Goal: Transaction & Acquisition: Purchase product/service

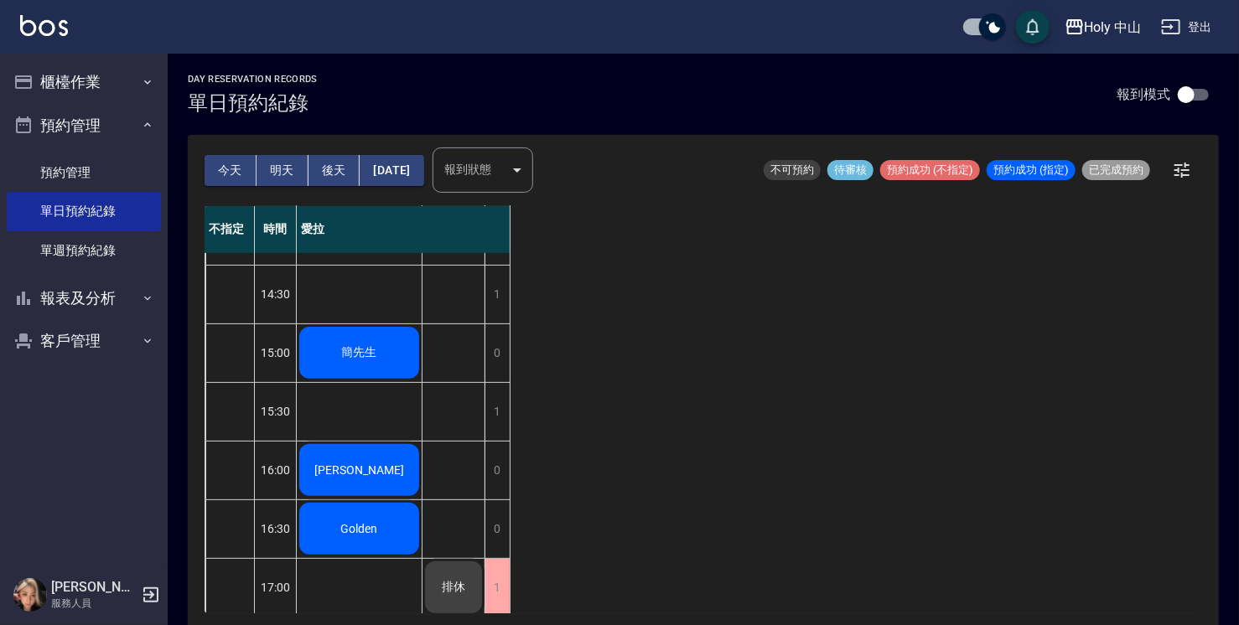
scroll to position [252, 0]
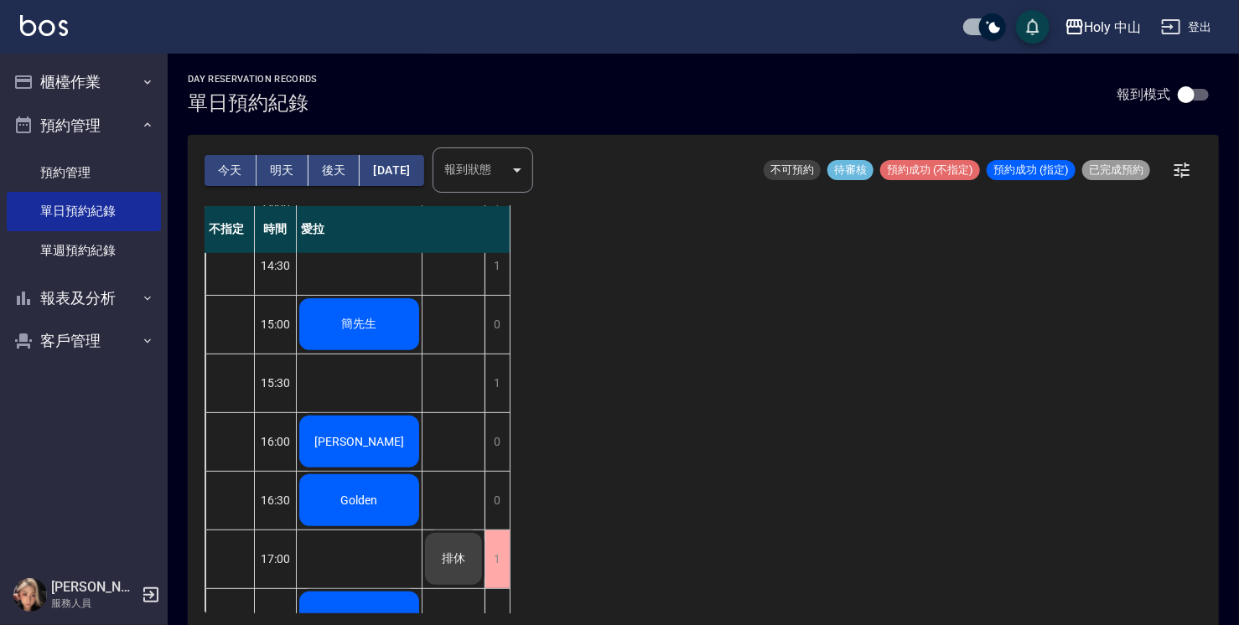
click at [321, 324] on div "簡先生" at bounding box center [359, 324] width 125 height 57
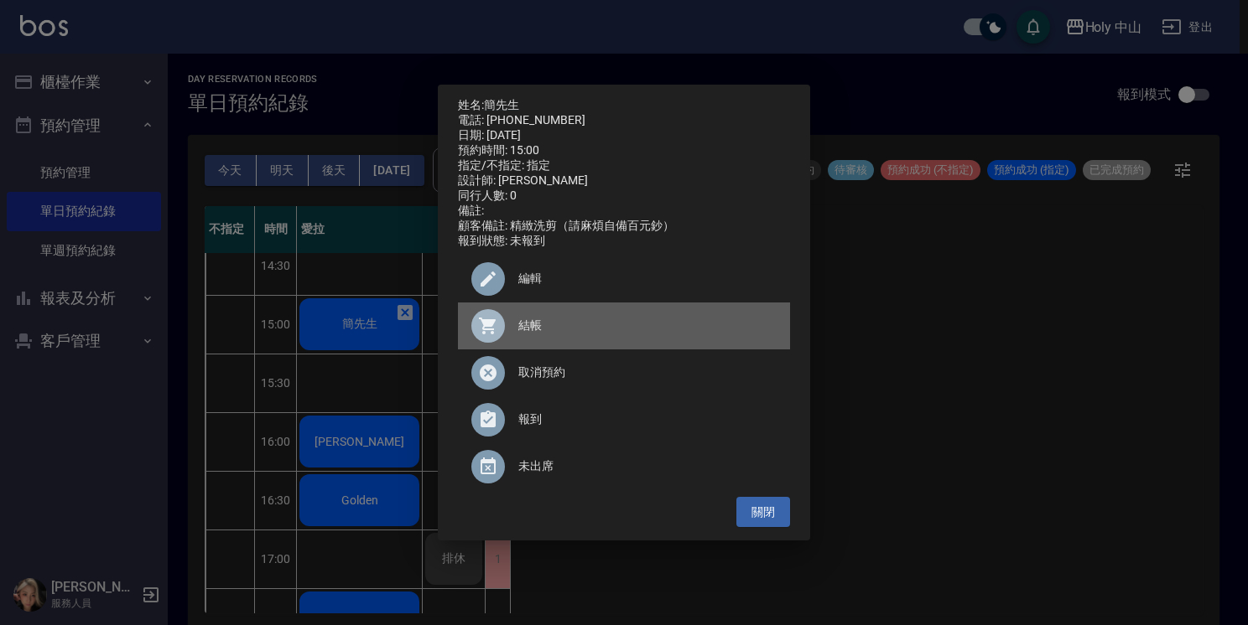
click at [527, 335] on span "結帳" at bounding box center [647, 326] width 258 height 18
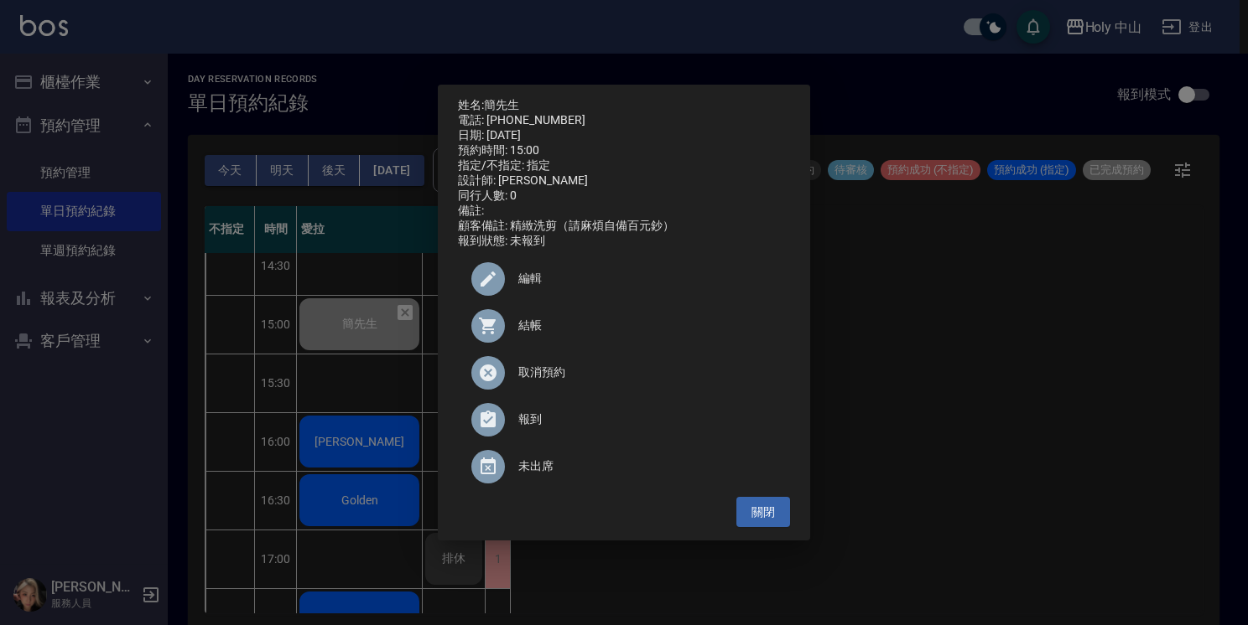
click at [1055, 402] on div "姓名: 簡先生 電話: [PHONE_NUMBER] 日期: [DATE] 預約時間: 15:00 指定/不指定: 指定 設計師: 愛拉 同行人數: 0 備註…" at bounding box center [624, 312] width 1248 height 625
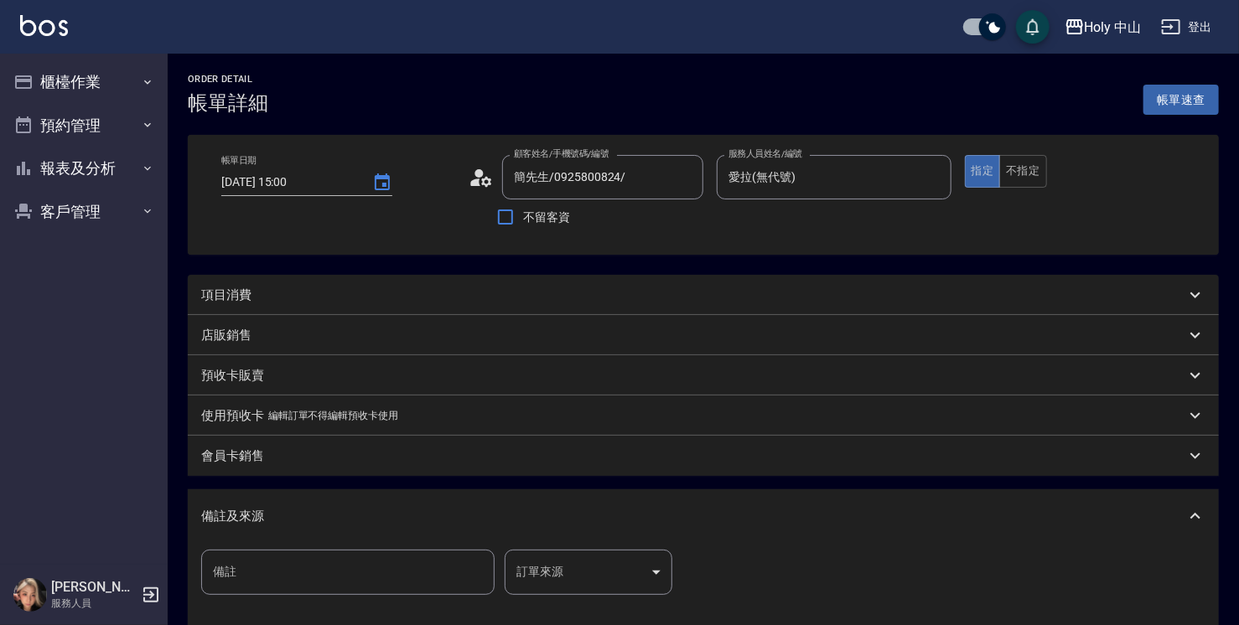
click at [252, 299] on div "項目消費" at bounding box center [693, 296] width 984 height 18
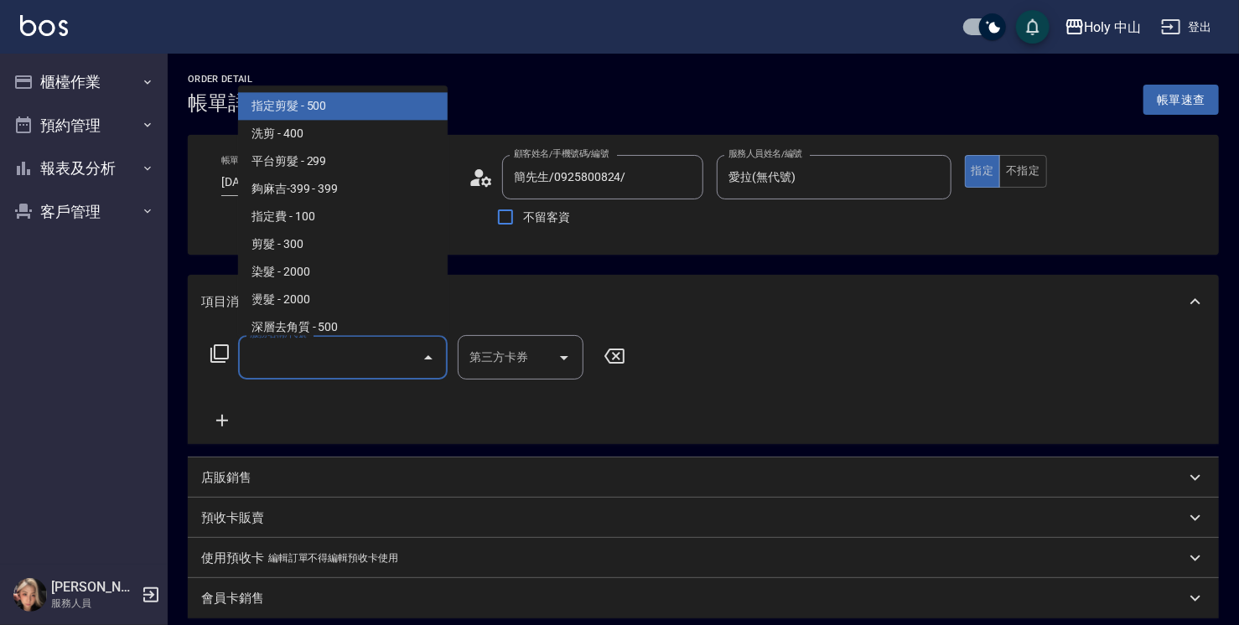
click at [285, 357] on input "服務名稱/代號" at bounding box center [330, 357] width 169 height 29
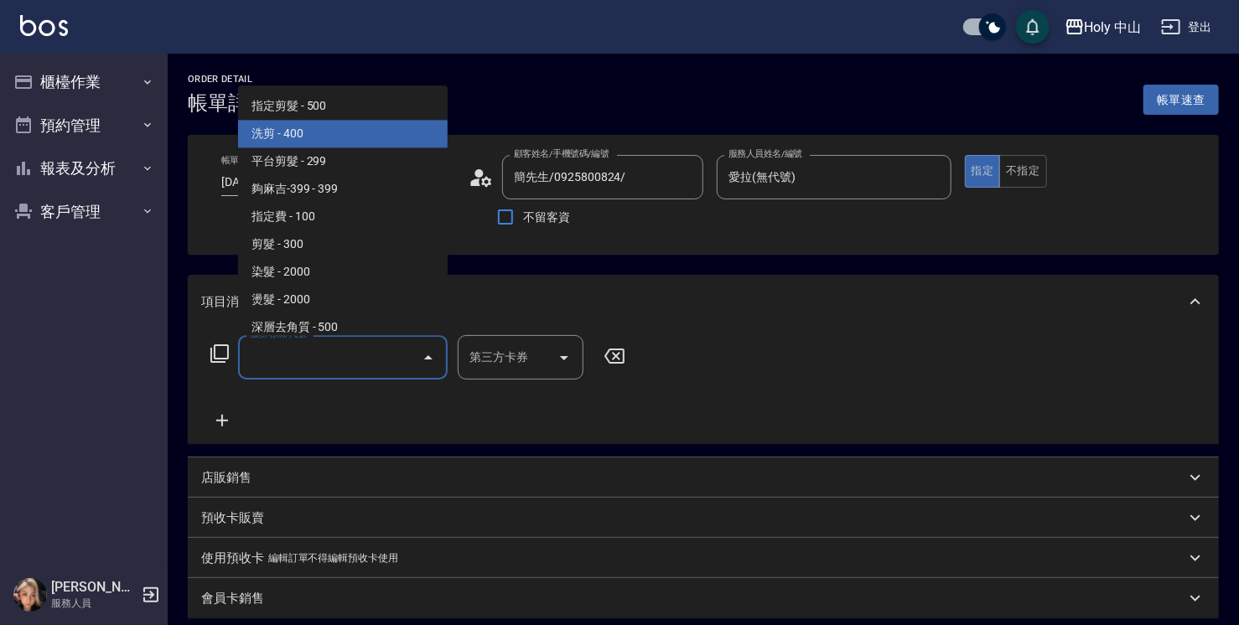
click at [345, 137] on span "洗剪 - 400" at bounding box center [343, 134] width 210 height 28
type input "洗剪(3)"
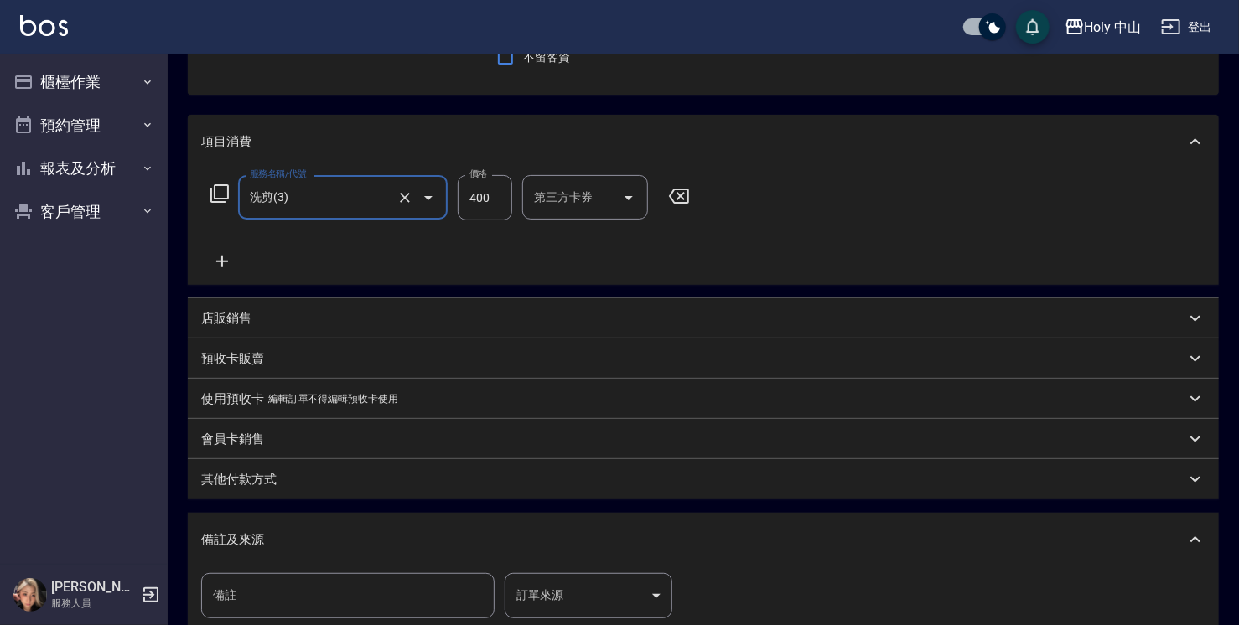
scroll to position [252, 0]
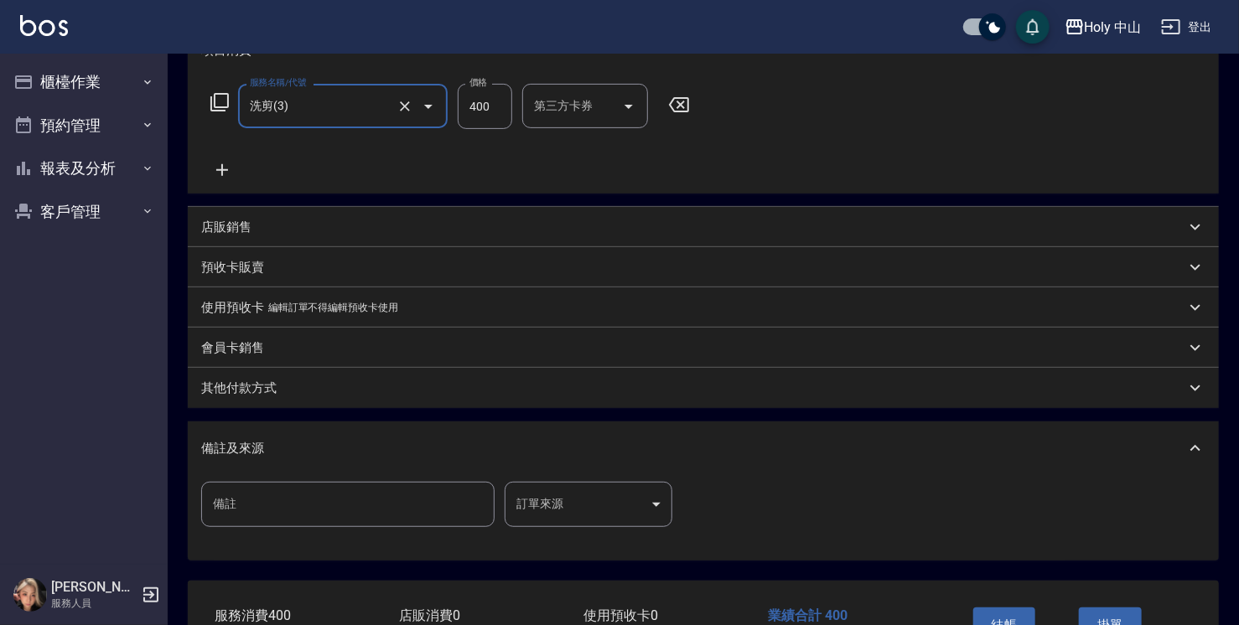
click at [562, 508] on body "Holy 中山 登出 櫃檯作業 打帳單 帳單列表 營業儀表板 現場電腦打卡 預約管理 預約管理 單日預約紀錄 單週預約紀錄 報表及分析 報表目錄 店家日報表 …" at bounding box center [619, 241] width 1239 height 986
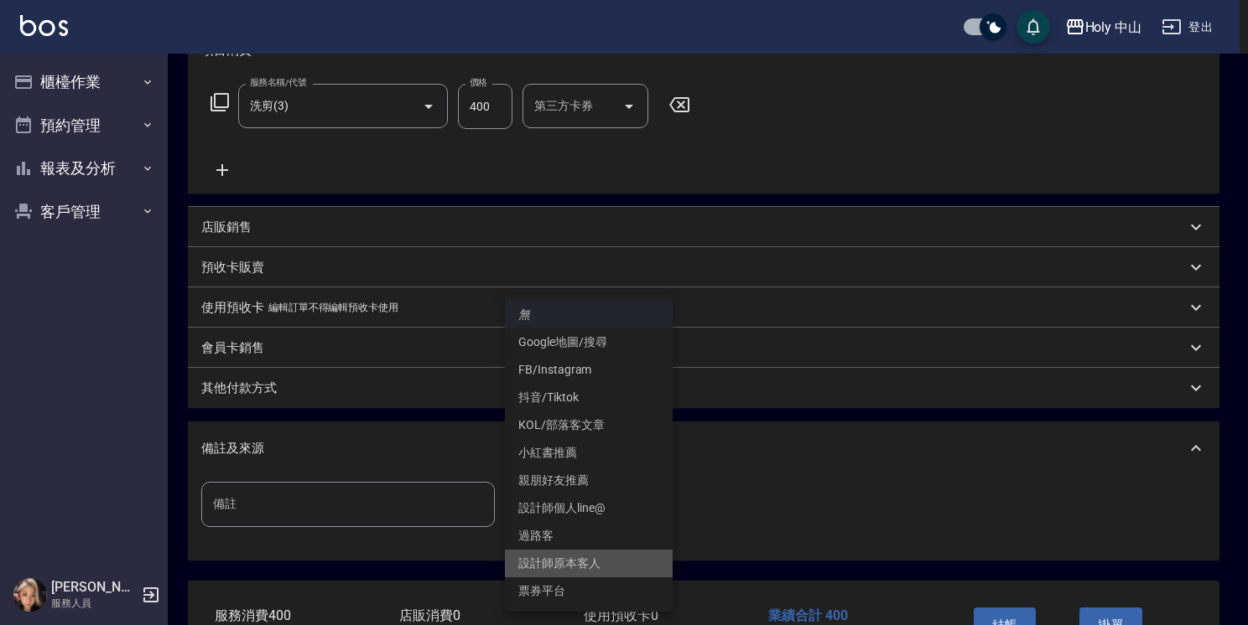
click at [584, 558] on li "設計師原本客人" at bounding box center [589, 564] width 168 height 28
type input "設計師原本客人"
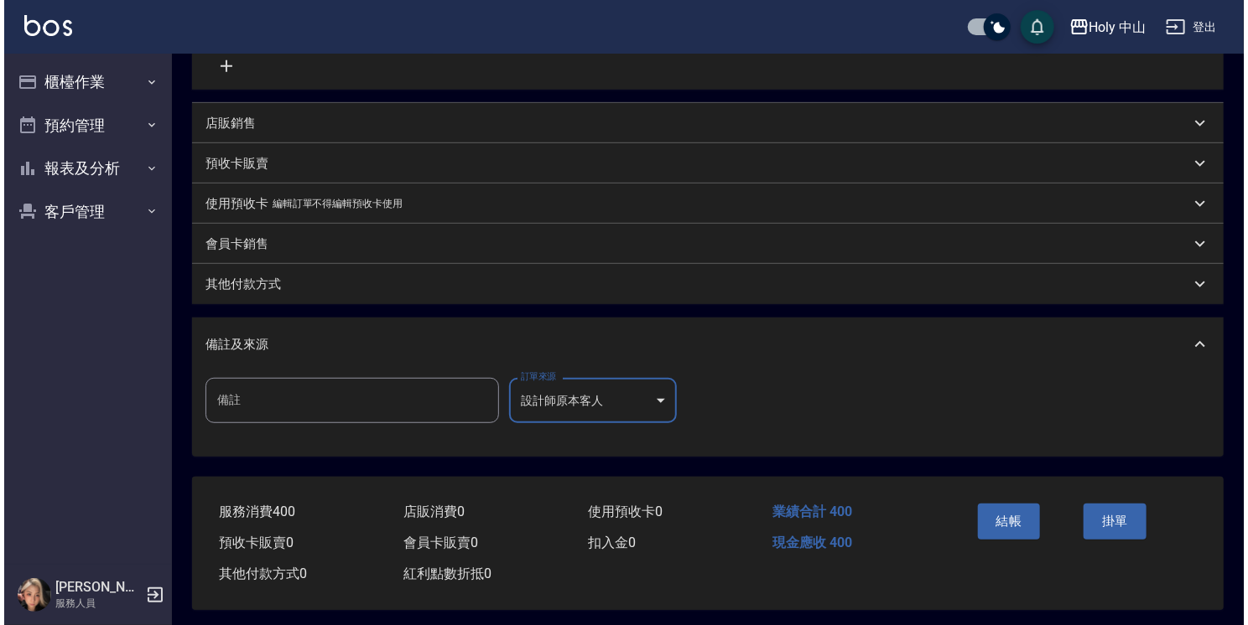
scroll to position [366, 0]
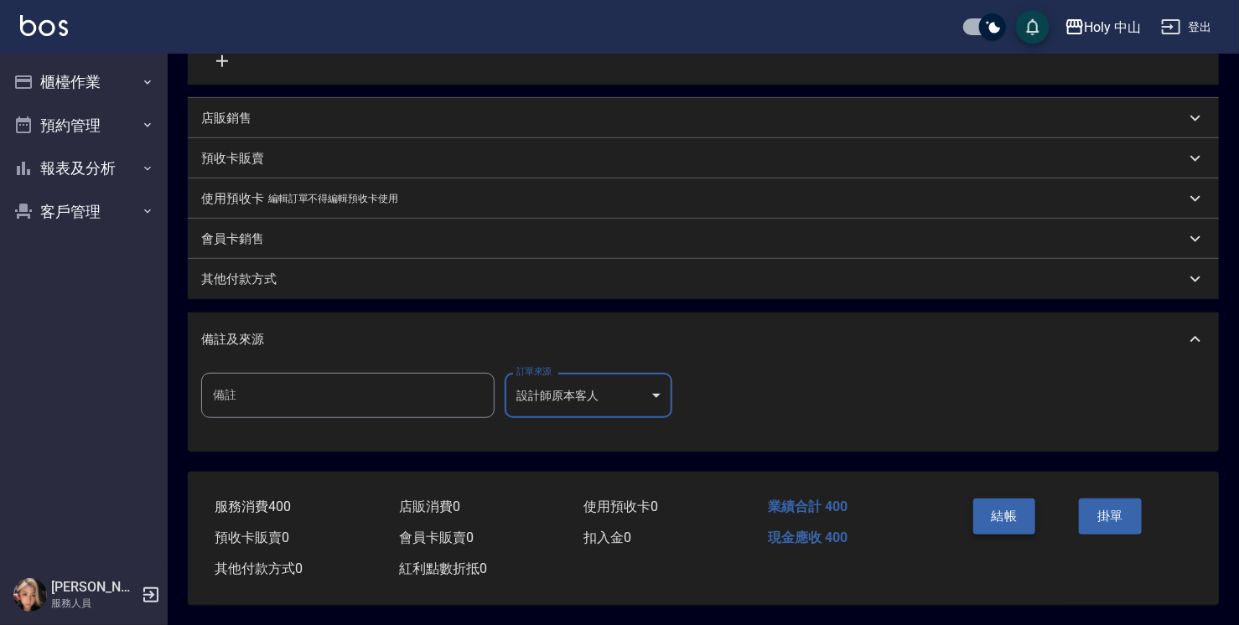
click at [1004, 509] on button "結帳" at bounding box center [1004, 516] width 63 height 35
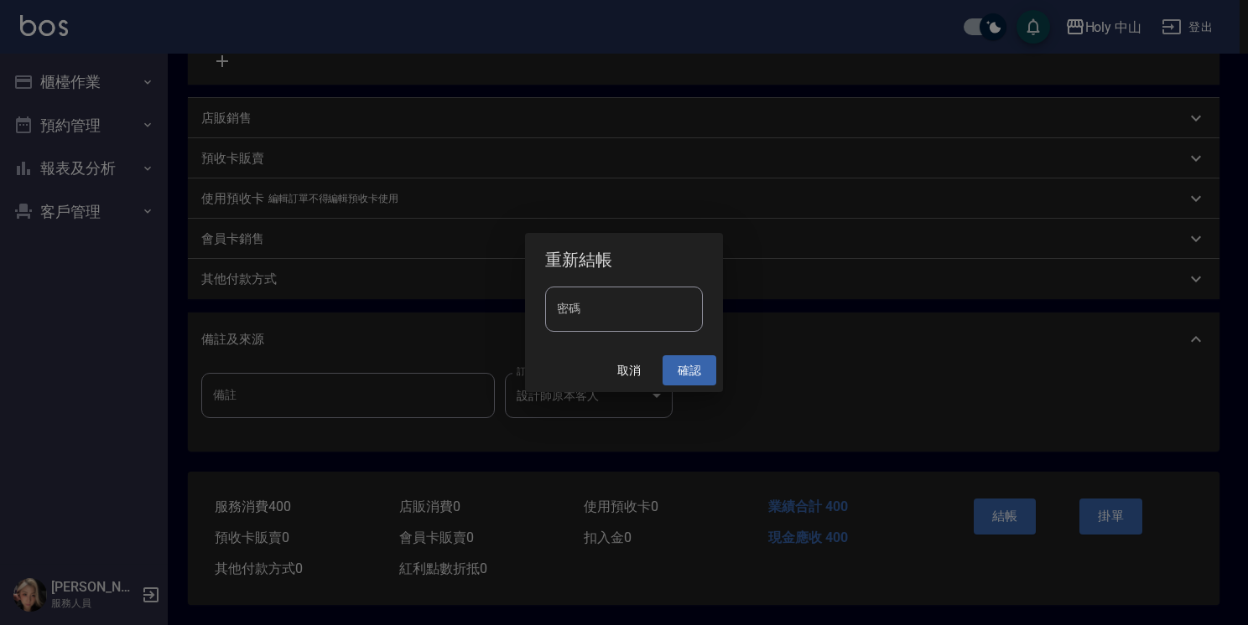
click at [698, 371] on button "確認" at bounding box center [689, 370] width 54 height 31
